Goal: Information Seeking & Learning: Find specific page/section

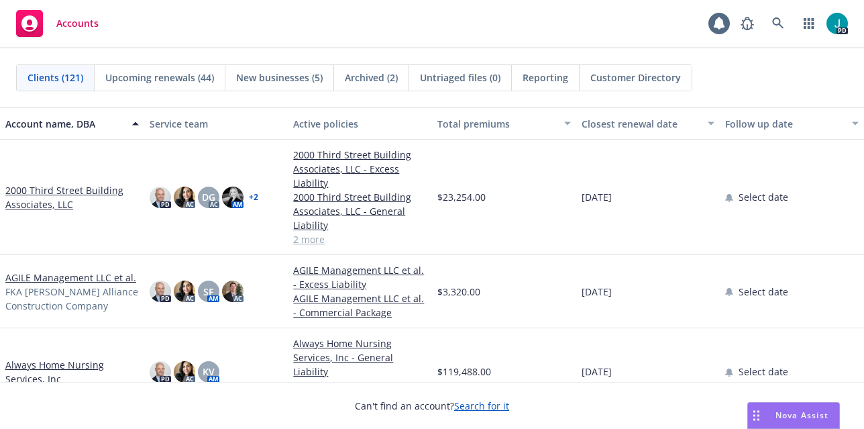
click at [88, 186] on link "2000 Third Street Building Associates, LLC" at bounding box center [71, 197] width 133 height 28
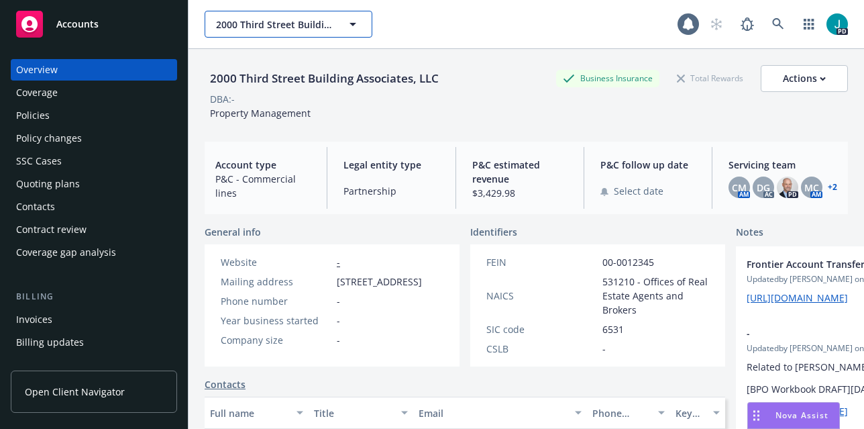
click at [245, 22] on span "2000 Third Street Building Associates, LLC" at bounding box center [274, 24] width 116 height 14
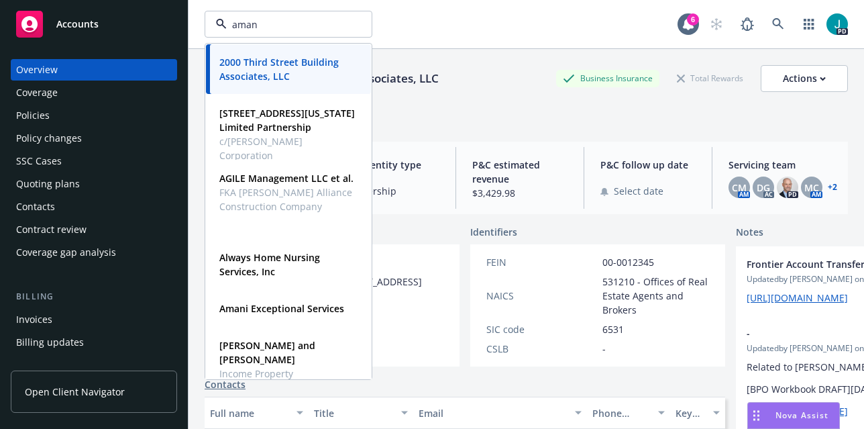
type input "amani"
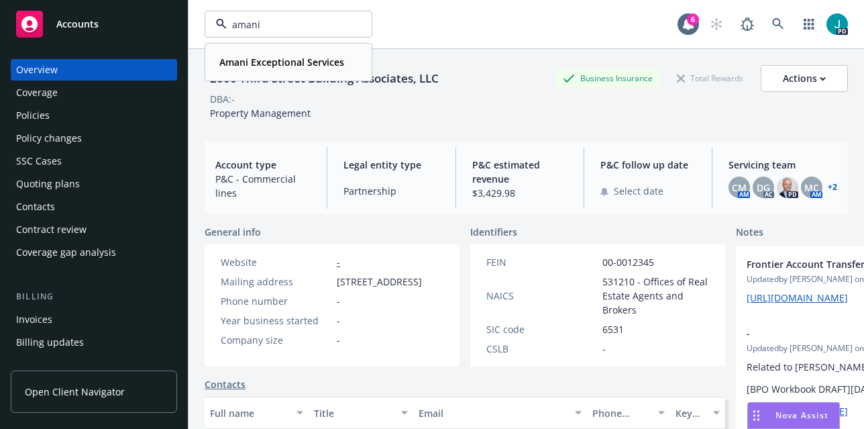
click at [252, 68] on span "Amani Exceptional Services" at bounding box center [281, 62] width 125 height 14
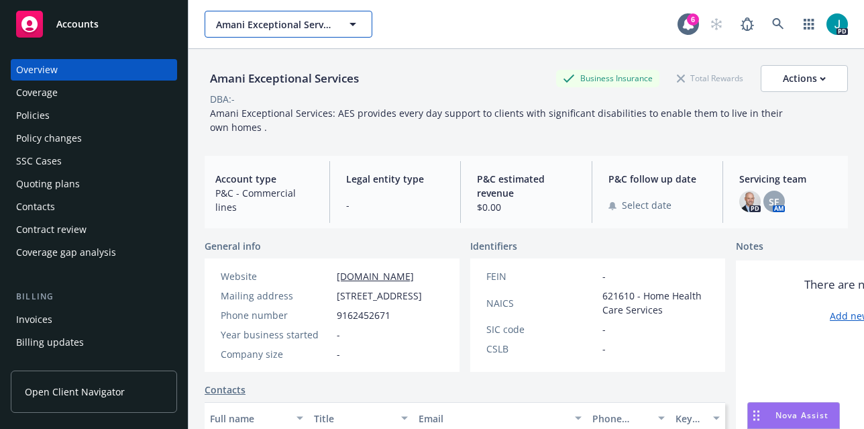
click at [298, 15] on button "Amani Exceptional Services" at bounding box center [289, 24] width 168 height 27
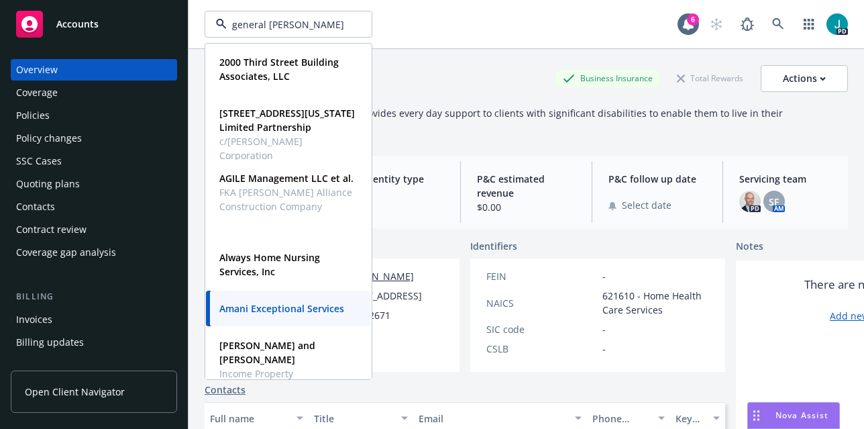
type input "general matter"
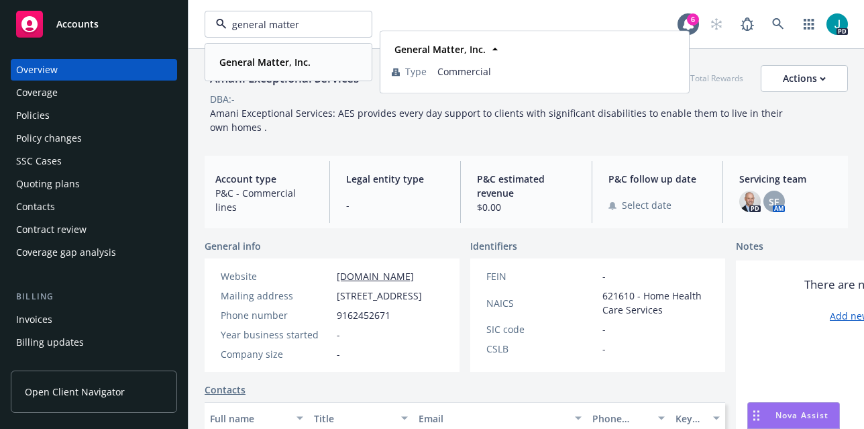
click at [268, 62] on strong "General Matter, Inc." at bounding box center [264, 62] width 91 height 13
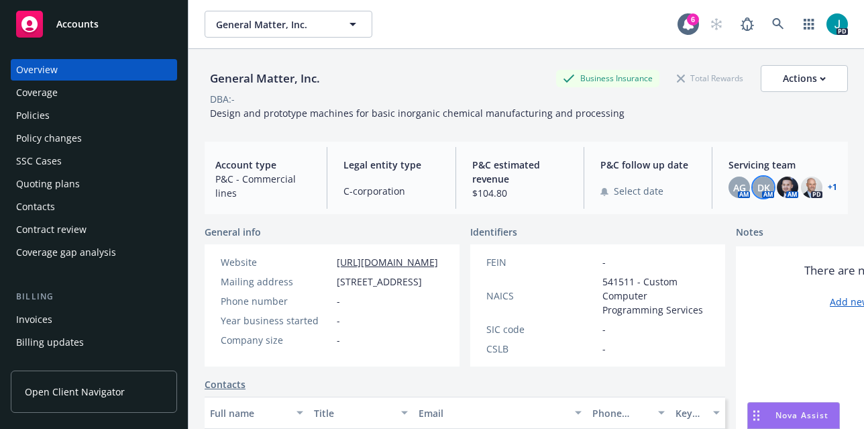
click at [757, 188] on span "DK" at bounding box center [763, 187] width 13 height 14
click at [247, 25] on span "General Matter, Inc." at bounding box center [274, 24] width 116 height 14
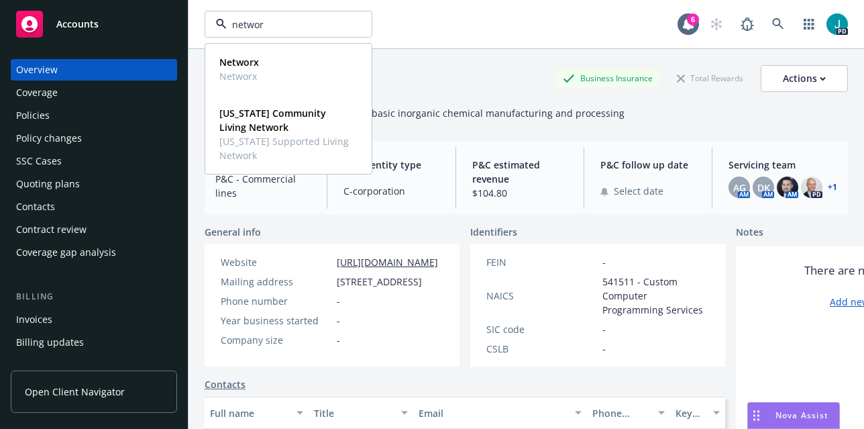
type input "networx"
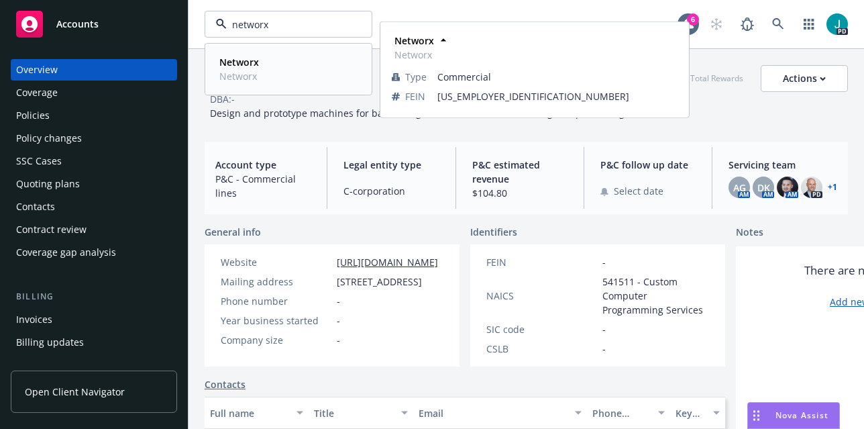
click at [237, 66] on strong "Networx" at bounding box center [239, 62] width 40 height 13
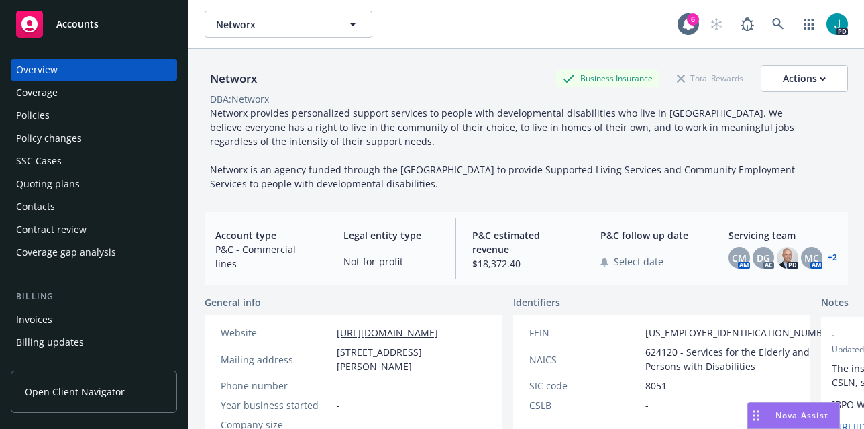
click at [66, 121] on div "Policies" at bounding box center [94, 115] width 156 height 21
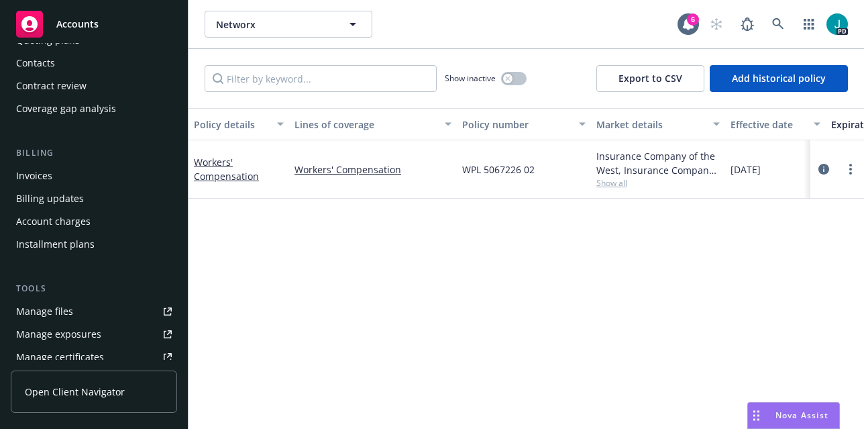
scroll to position [207, 0]
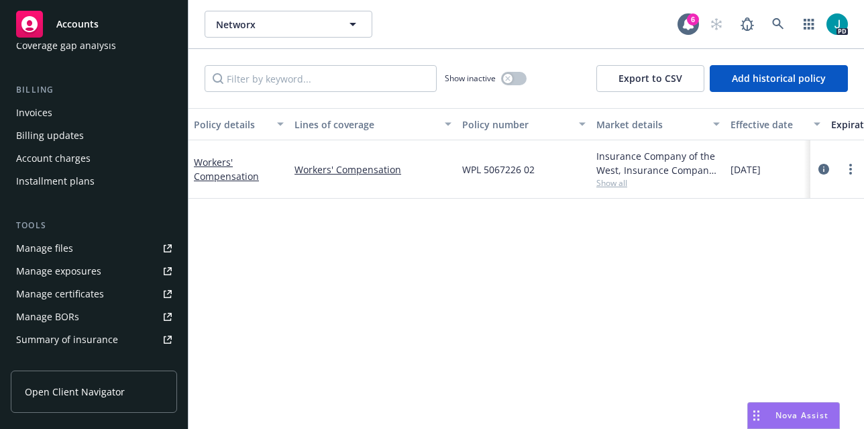
click at [83, 253] on link "Manage files" at bounding box center [94, 247] width 166 height 21
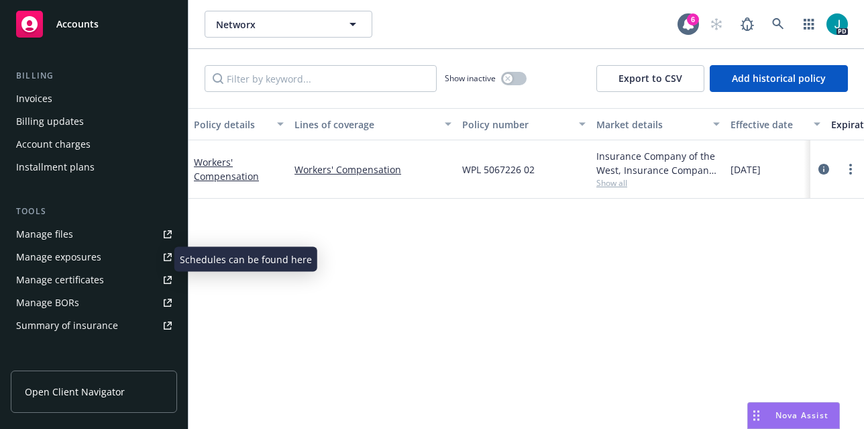
scroll to position [221, 0]
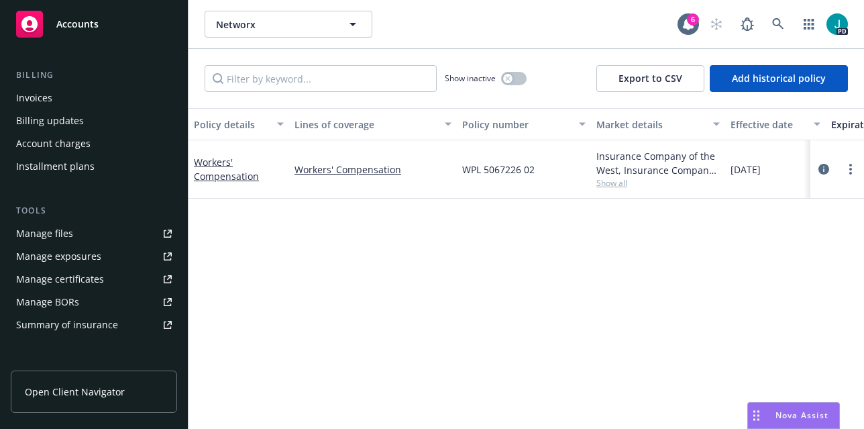
click at [77, 238] on link "Manage files" at bounding box center [94, 233] width 166 height 21
click at [241, 28] on span "Networx" at bounding box center [274, 24] width 116 height 14
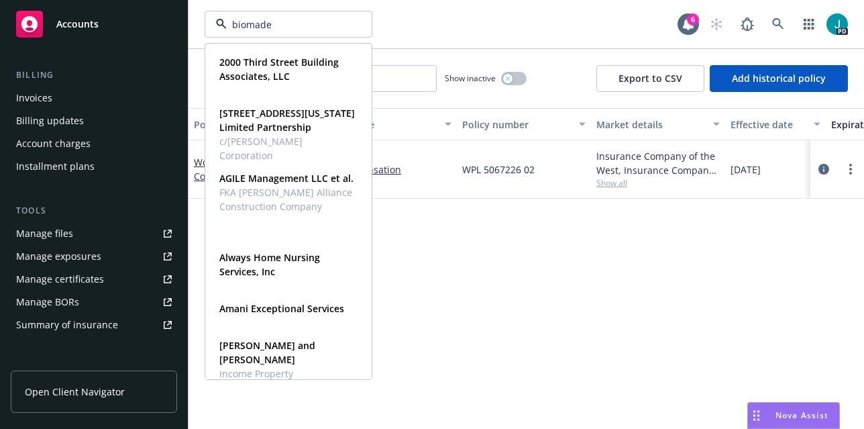
type input "biomade"
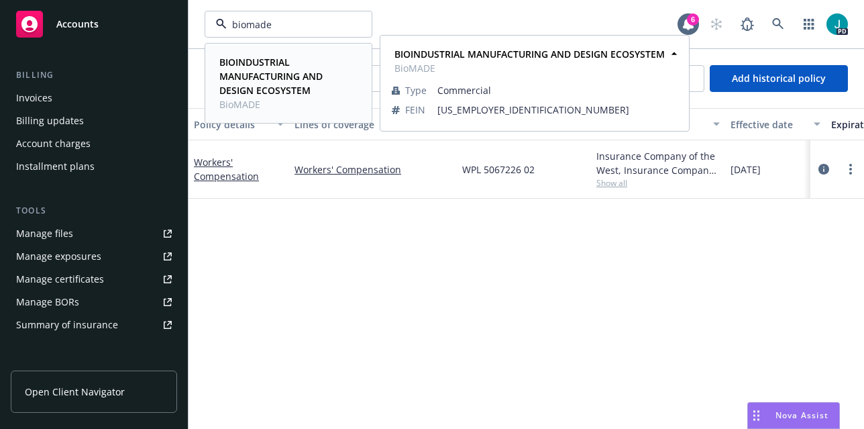
click at [262, 76] on strong "BIOINDUSTRIAL MANUFACTURING AND DESIGN ECOSYSTEM" at bounding box center [270, 76] width 103 height 41
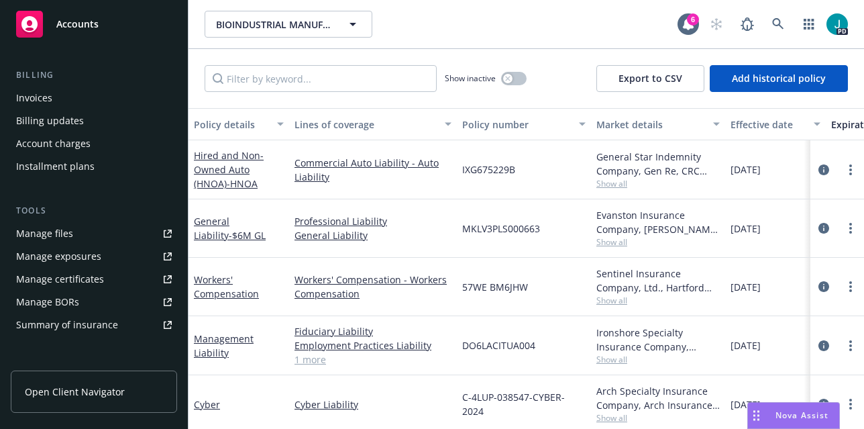
click at [91, 230] on link "Manage files" at bounding box center [94, 233] width 166 height 21
click at [513, 80] on button "button" at bounding box center [513, 78] width 25 height 13
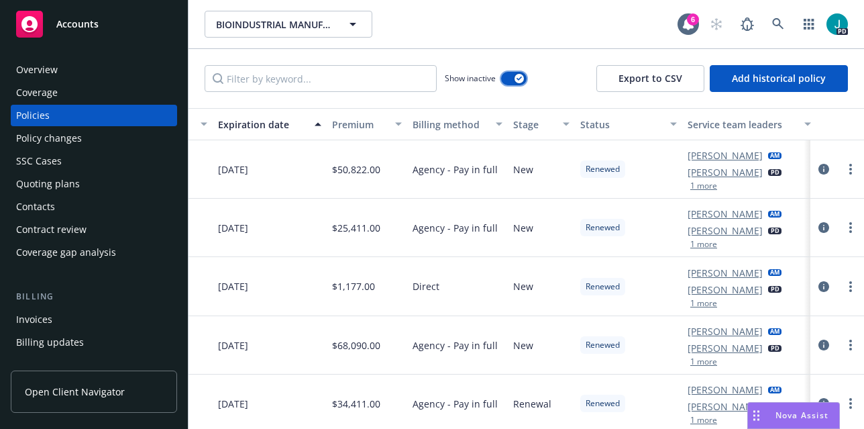
scroll to position [0, 629]
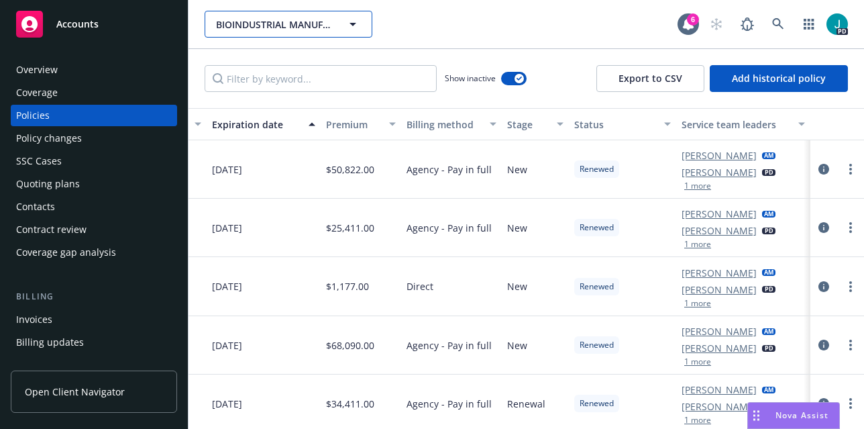
click at [282, 24] on span "BIOINDUSTRIAL MANUFACTURING AND DESIGN ECOSYSTEM" at bounding box center [274, 24] width 116 height 14
type input "general matter"
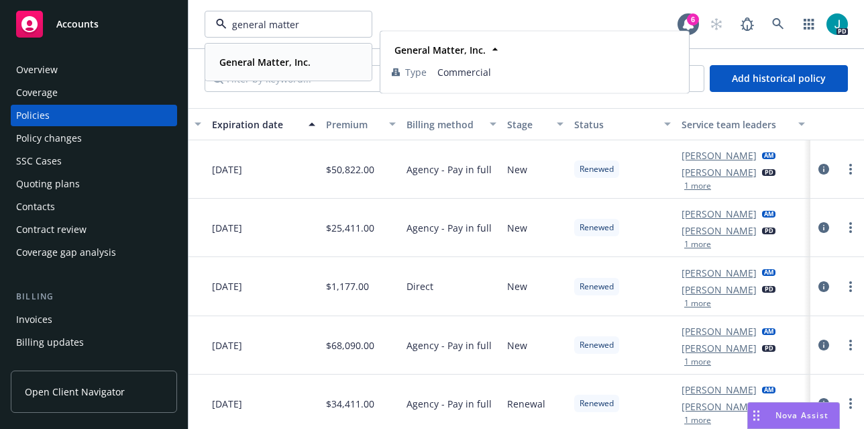
click at [241, 67] on strong "General Matter, Inc." at bounding box center [264, 62] width 91 height 13
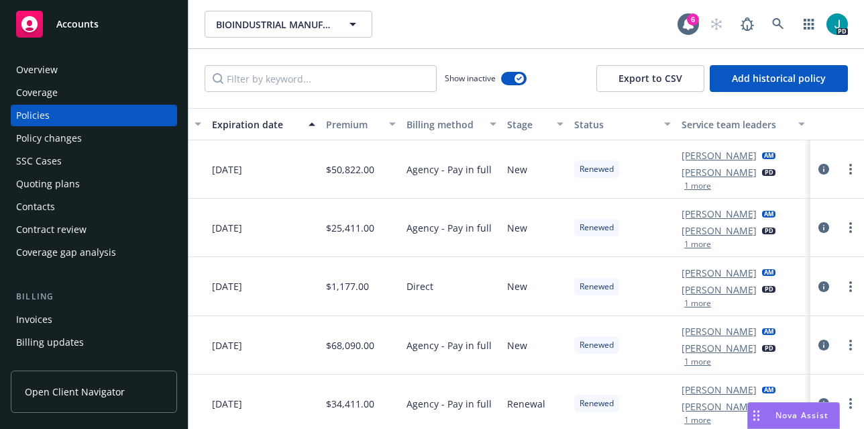
scroll to position [0, 619]
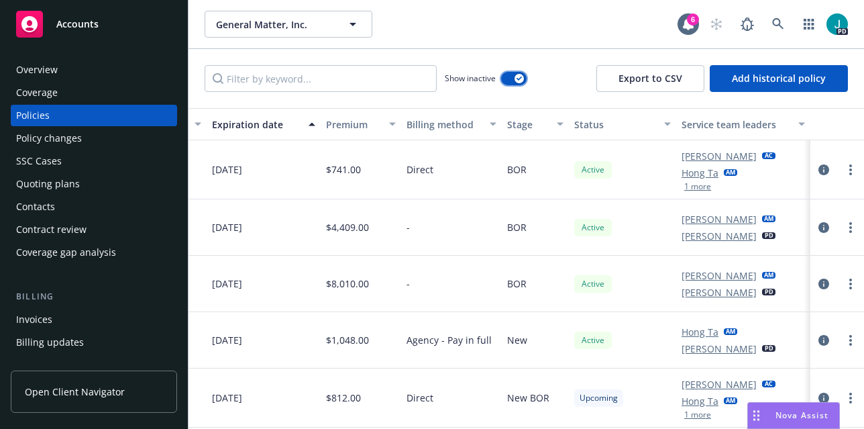
click at [510, 80] on button "button" at bounding box center [513, 78] width 25 height 13
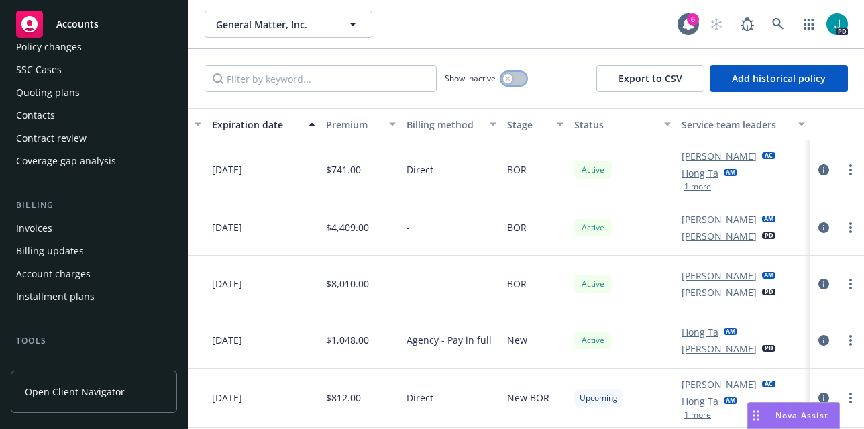
scroll to position [129, 0]
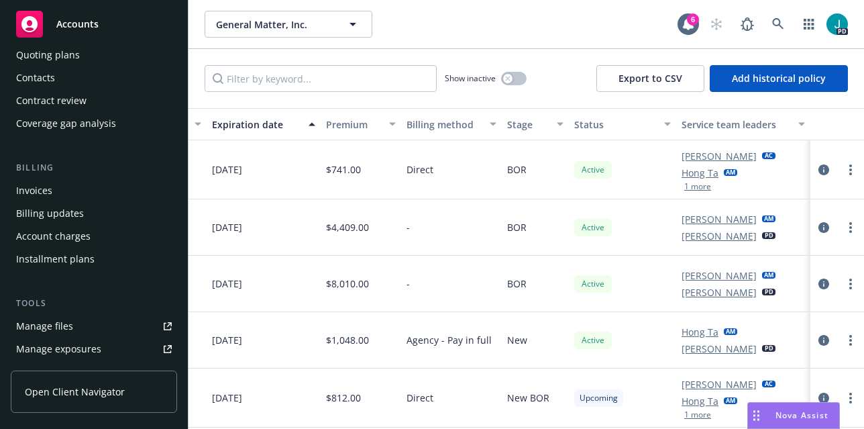
click at [78, 329] on link "Manage files" at bounding box center [94, 325] width 166 height 21
click at [278, 23] on span "General Matter, Inc." at bounding box center [274, 24] width 116 height 14
type input "rio del or"
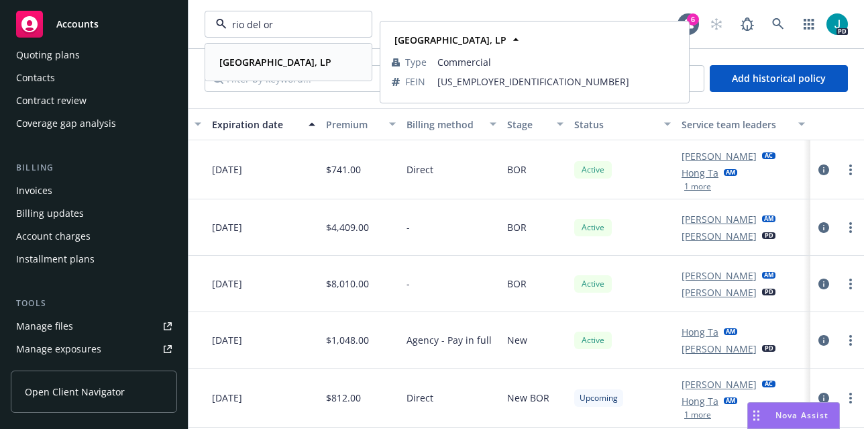
click at [259, 58] on strong "Rio Del Oro Plaza, LP" at bounding box center [275, 62] width 112 height 13
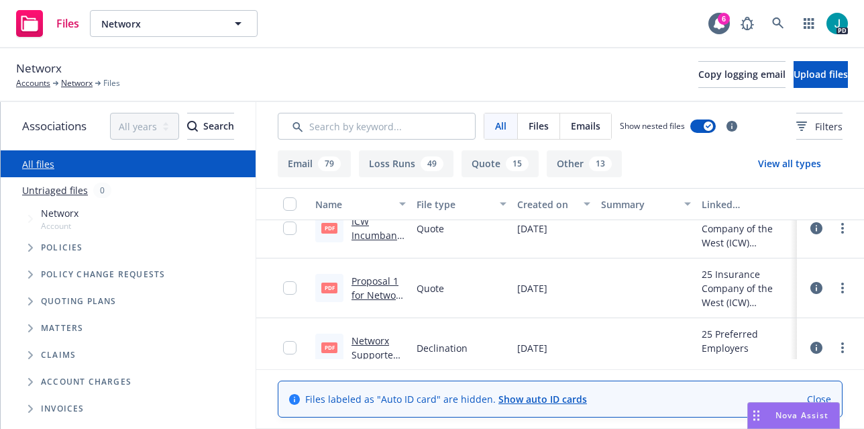
scroll to position [55, 0]
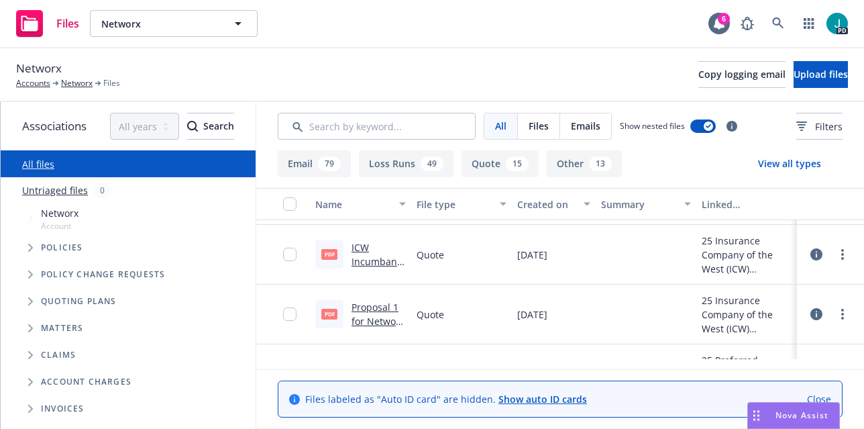
click at [371, 258] on link "ICW Incumbant Carrier Renewal Proposal.pdf" at bounding box center [378, 282] width 54 height 83
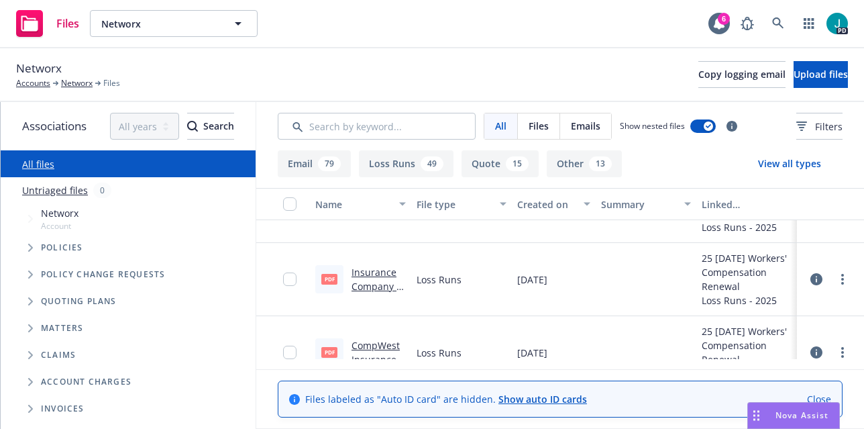
scroll to position [468, 0]
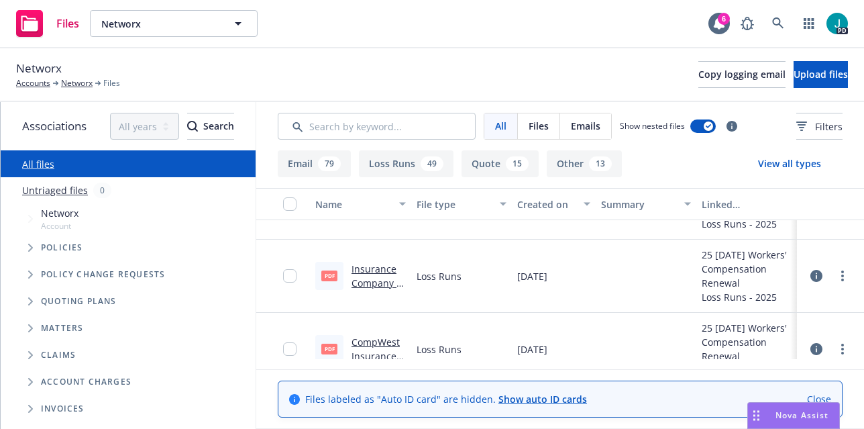
click at [378, 268] on link "Insurance Company of the [PERSON_NAME] [DATE] - [DATE] Loss Runs - Valued [DATE…" at bounding box center [378, 332] width 54 height 140
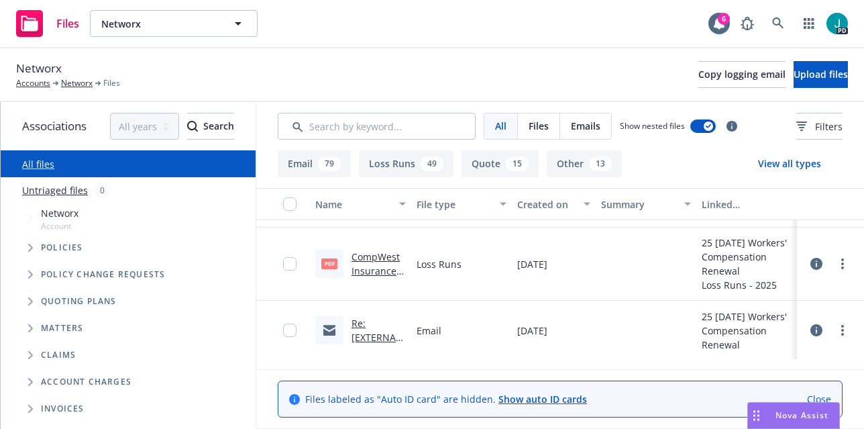
scroll to position [0, 0]
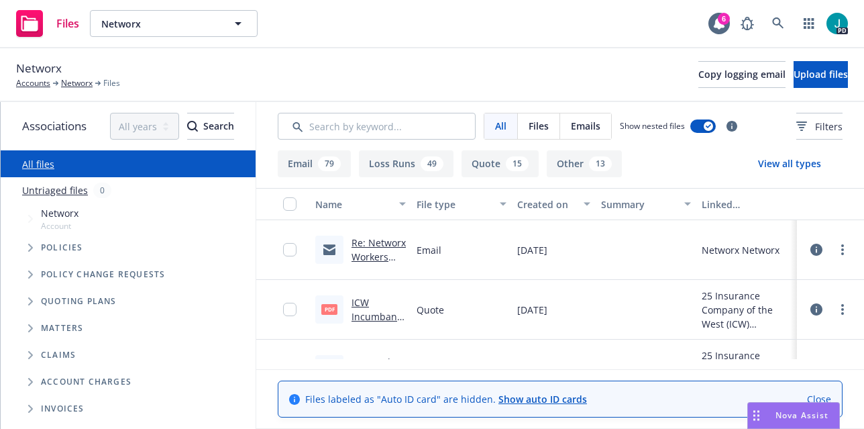
click at [361, 317] on link "ICW Incumbant Carrier Renewal Proposal.pdf" at bounding box center [378, 337] width 54 height 83
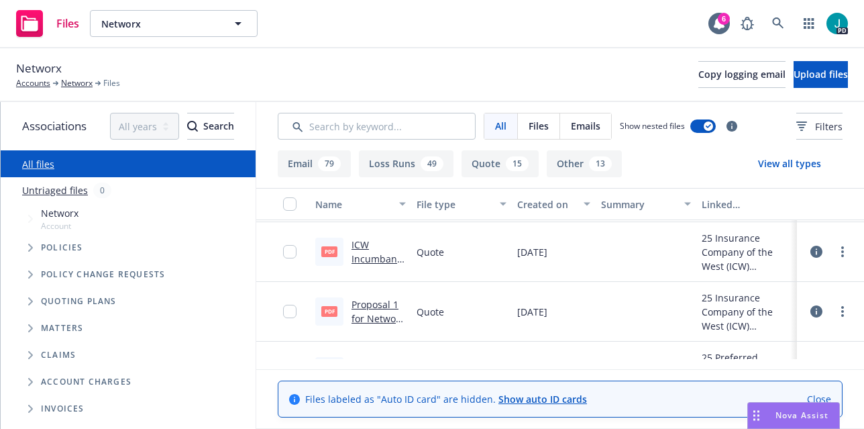
scroll to position [44, 0]
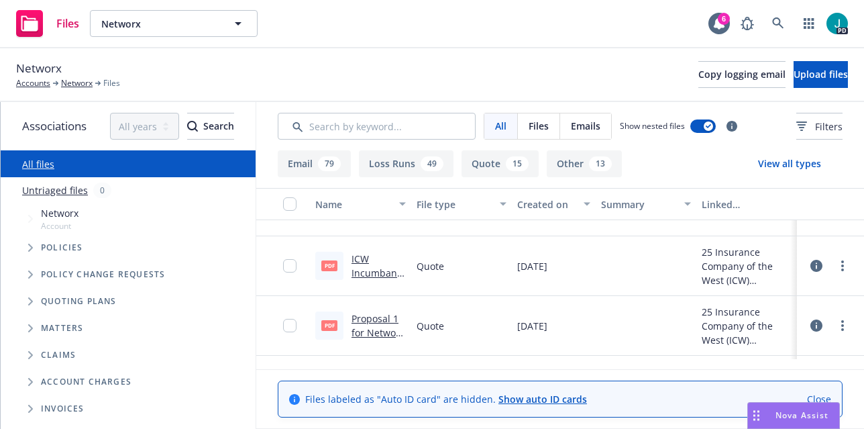
click at [362, 321] on link "Proposal 1 for Networx Supported Living Services, Inc. ($261,688) (1).pdf" at bounding box center [377, 367] width 53 height 111
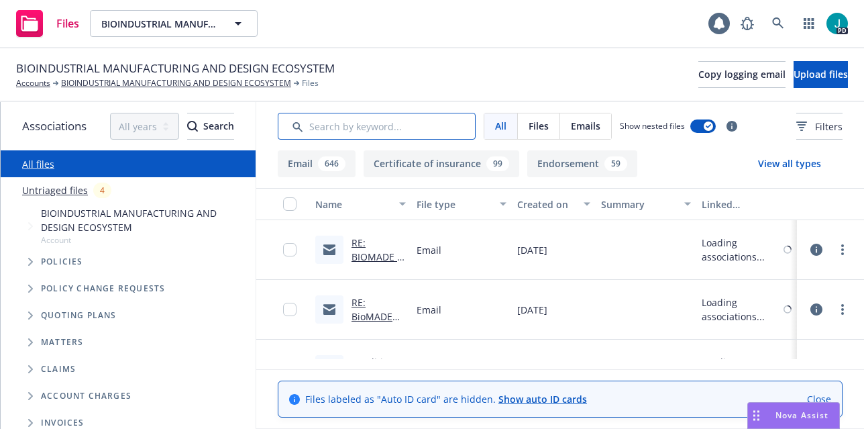
click at [320, 129] on input "Search by keyword..." at bounding box center [377, 126] width 198 height 27
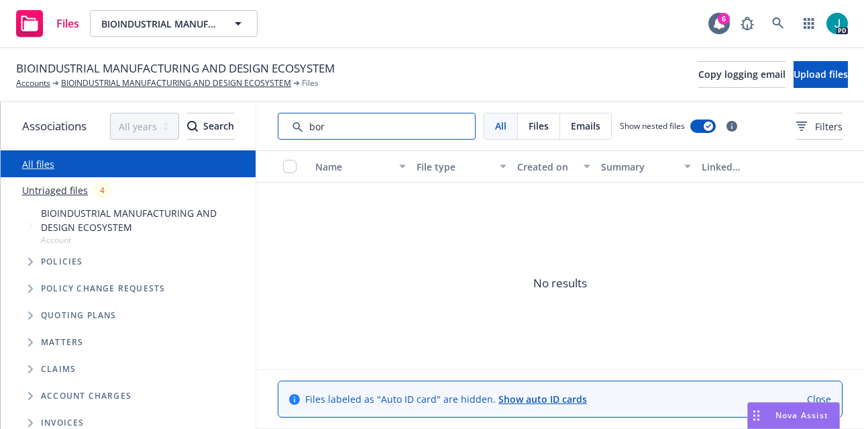
type input "bor"
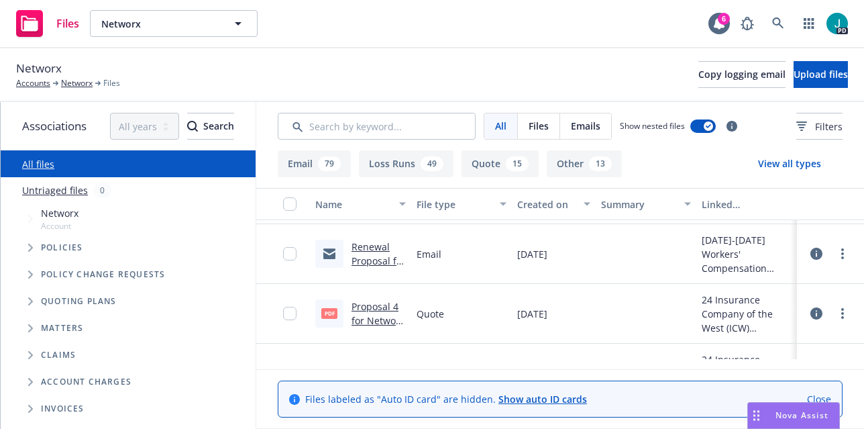
scroll to position [3540, 0]
click at [364, 313] on link "Proposal 4 for Networx Supported Living Services, Inc. ($183,724).pdf" at bounding box center [378, 353] width 54 height 111
